Goal: Check status: Check status

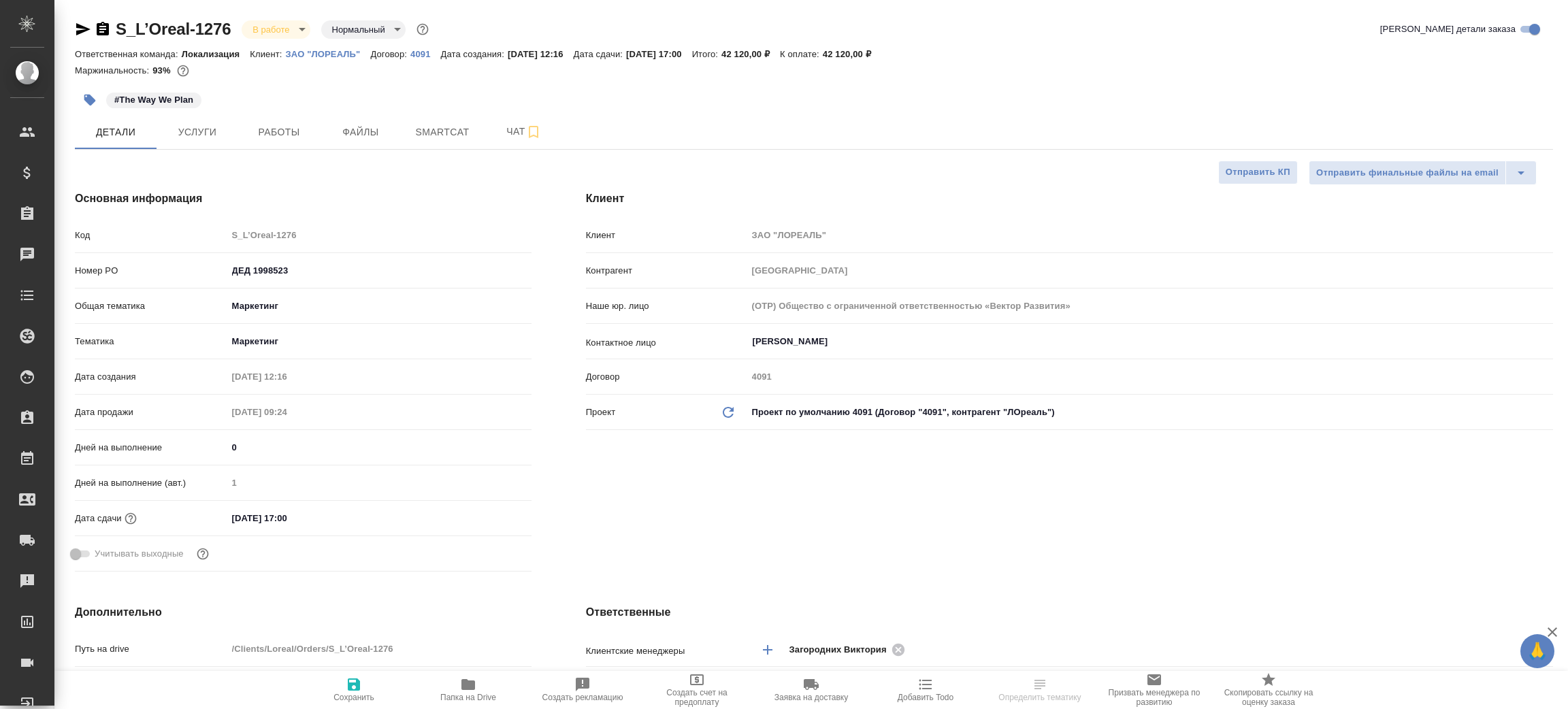
select select "RU"
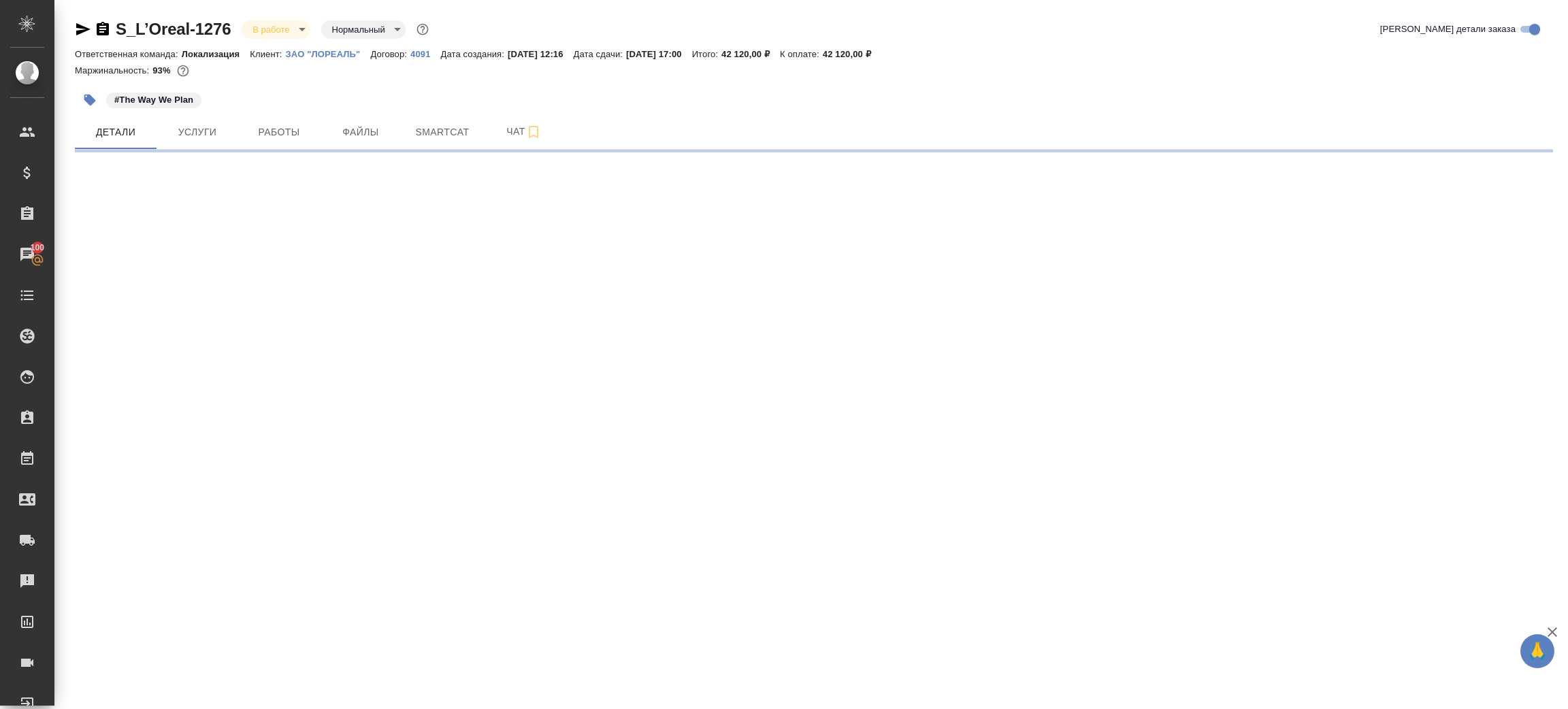
select select "RU"
